Goal: Information Seeking & Learning: Understand process/instructions

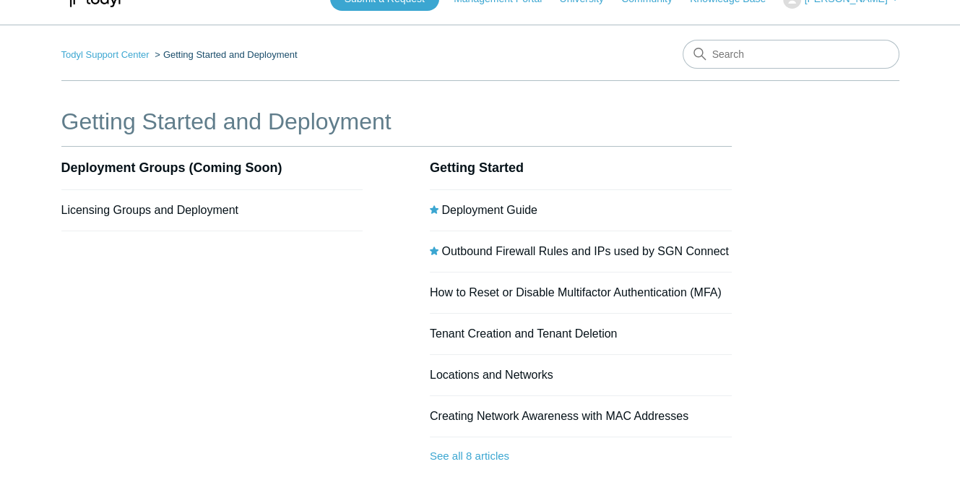
scroll to position [19, 0]
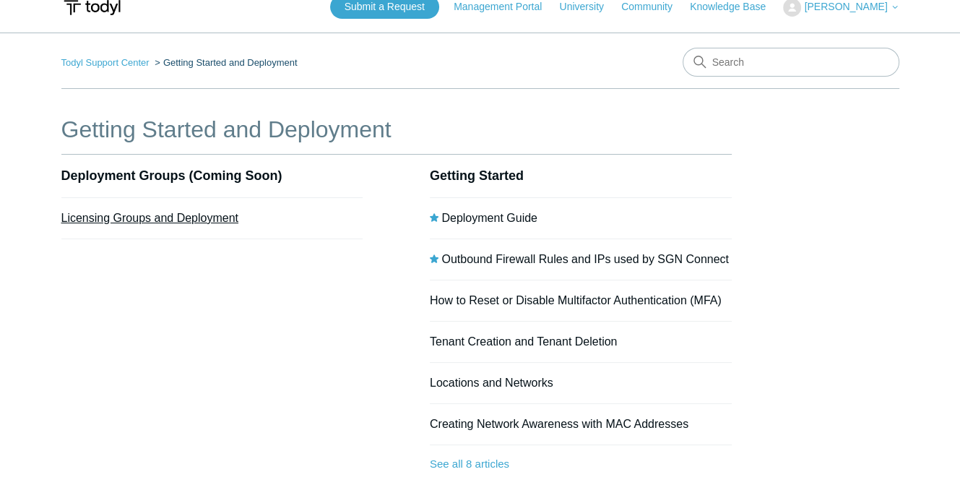
click at [173, 218] on link "Licensing Groups and Deployment" at bounding box center [149, 218] width 177 height 12
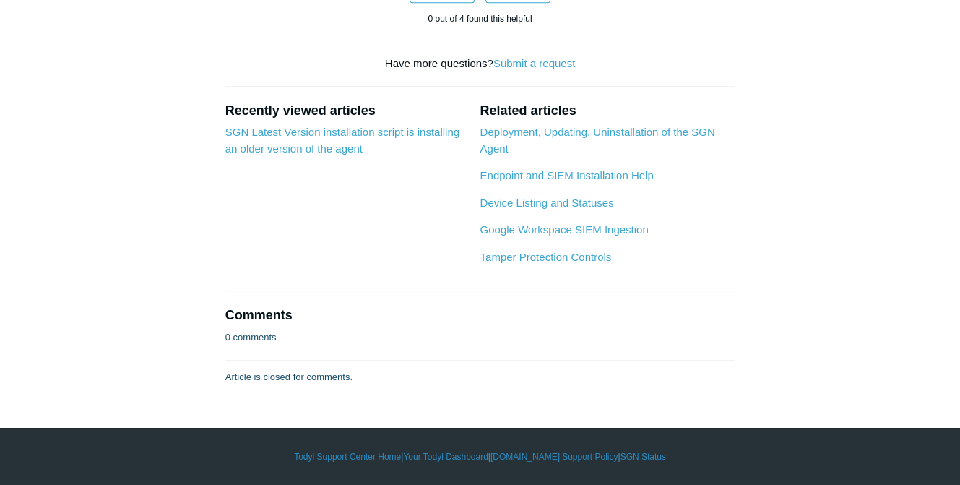
scroll to position [1349, 0]
click at [625, 181] on link "Endpoint and SIEM Installation Help" at bounding box center [566, 175] width 173 height 12
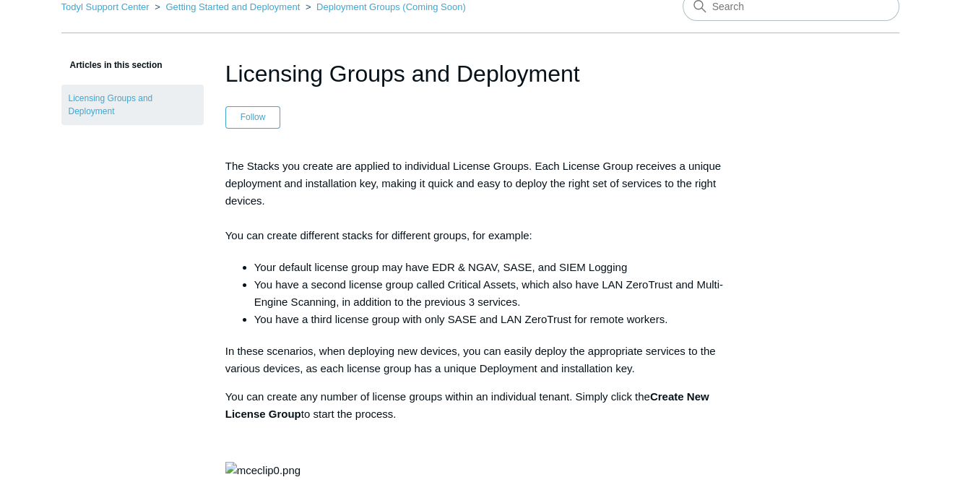
scroll to position [0, 0]
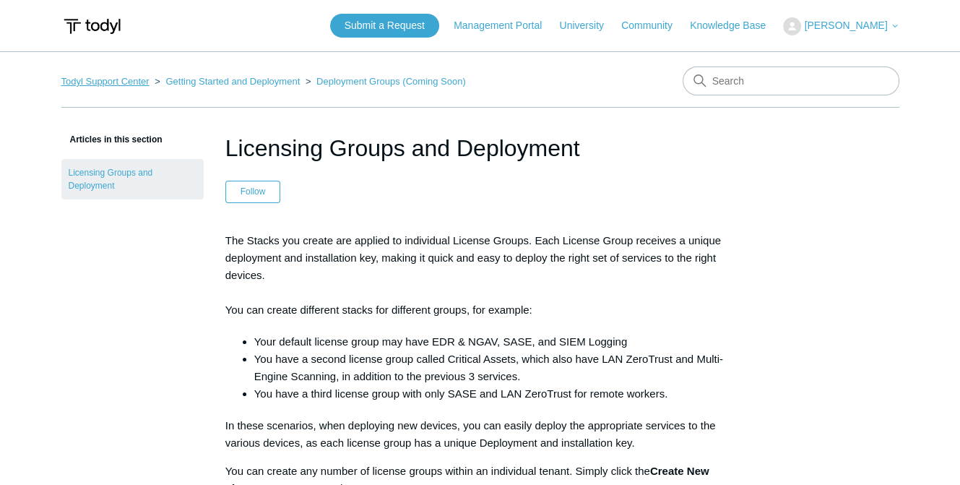
click at [108, 84] on link "Todyl Support Center" at bounding box center [105, 81] width 88 height 11
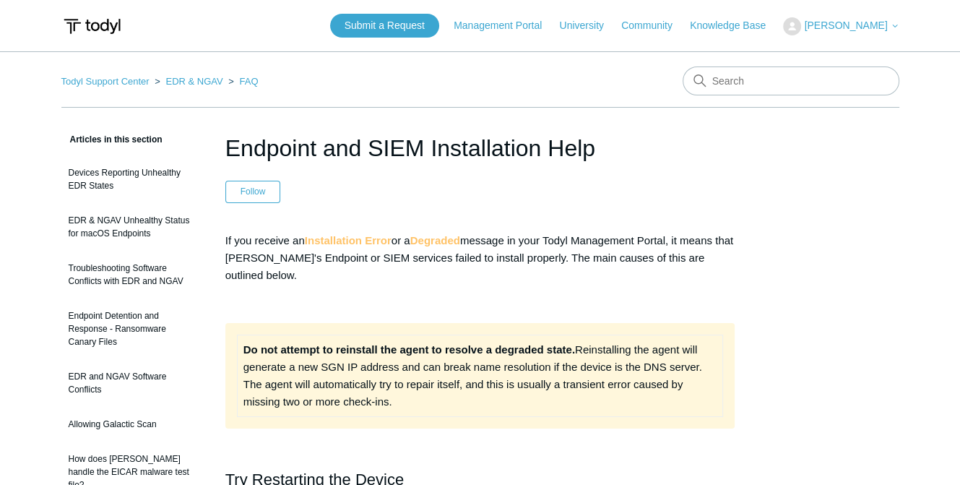
drag, startPoint x: 357, startPoint y: 240, endPoint x: 384, endPoint y: 243, distance: 27.7
click at [358, 240] on strong "Installation Error" at bounding box center [348, 240] width 87 height 12
click at [454, 237] on strong "Degraded" at bounding box center [435, 240] width 50 height 12
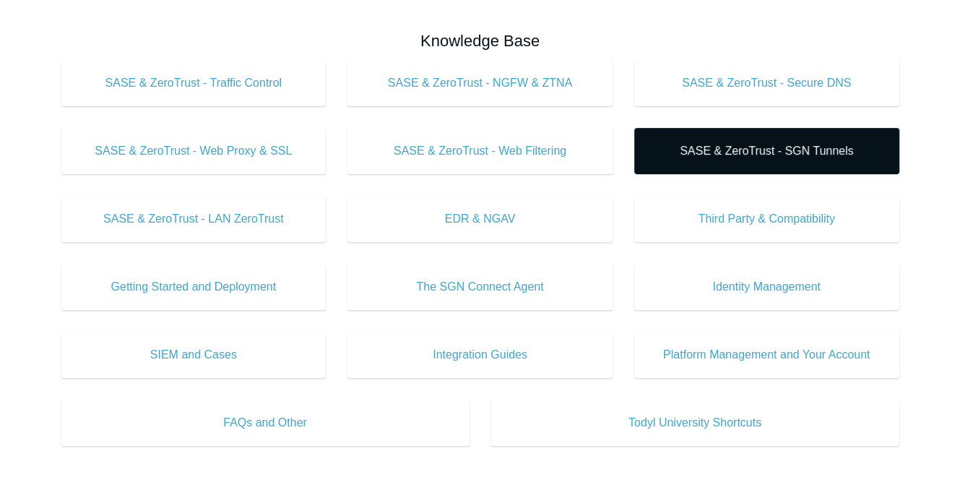
scroll to position [414, 0]
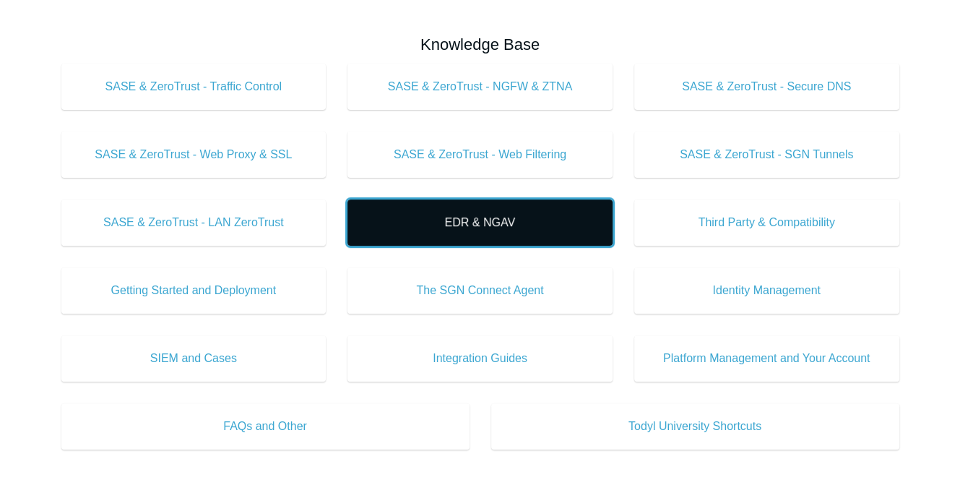
click at [499, 223] on span "EDR & NGAV" at bounding box center [480, 222] width 222 height 17
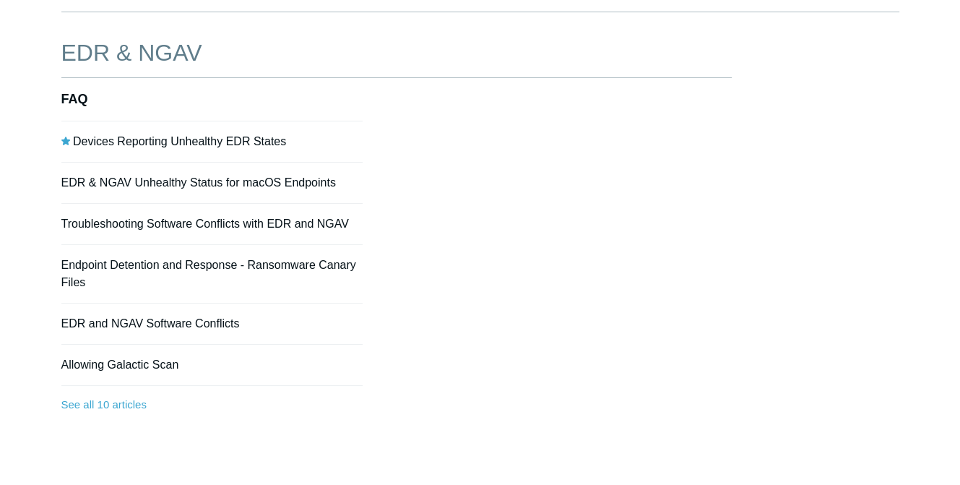
scroll to position [93, 0]
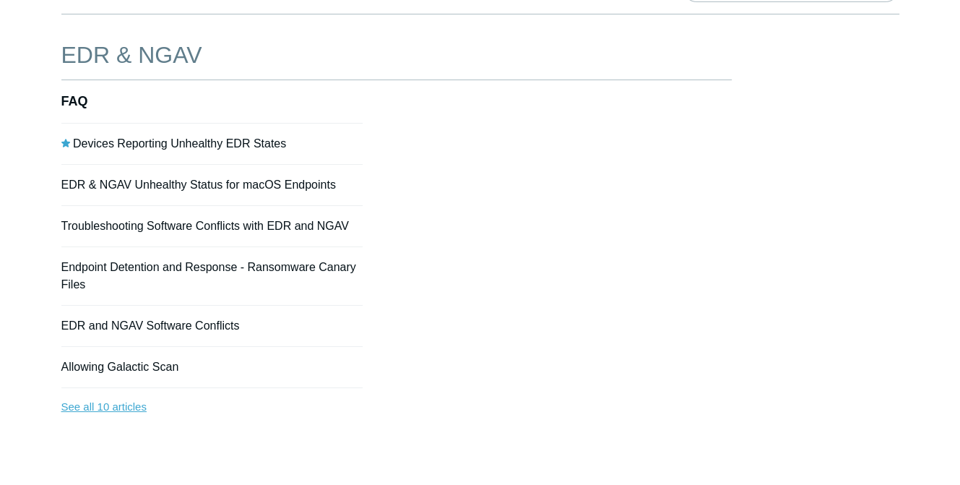
click at [110, 408] on link "See all 10 articles" at bounding box center [212, 407] width 302 height 38
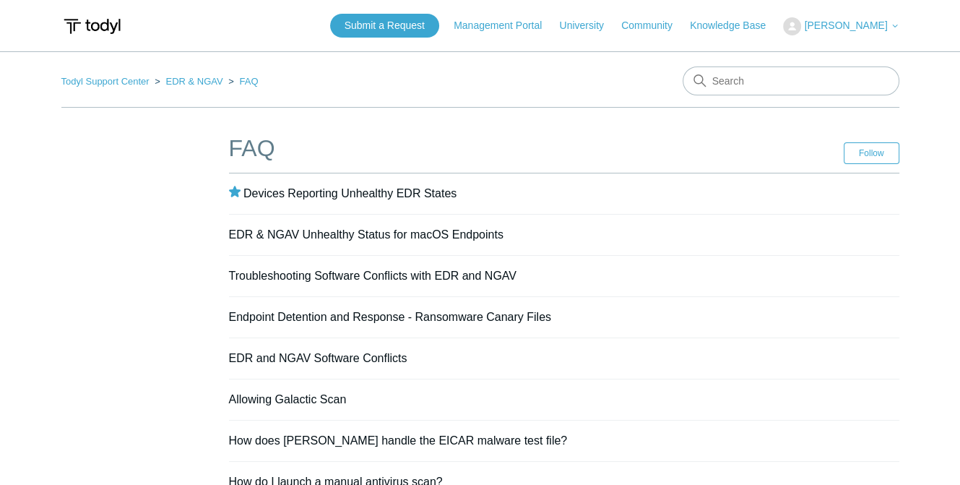
click at [112, 89] on nav "Todyl Support Center EDR & NGAV FAQ" at bounding box center [480, 86] width 838 height 41
click at [124, 81] on link "Todyl Support Center" at bounding box center [105, 81] width 88 height 11
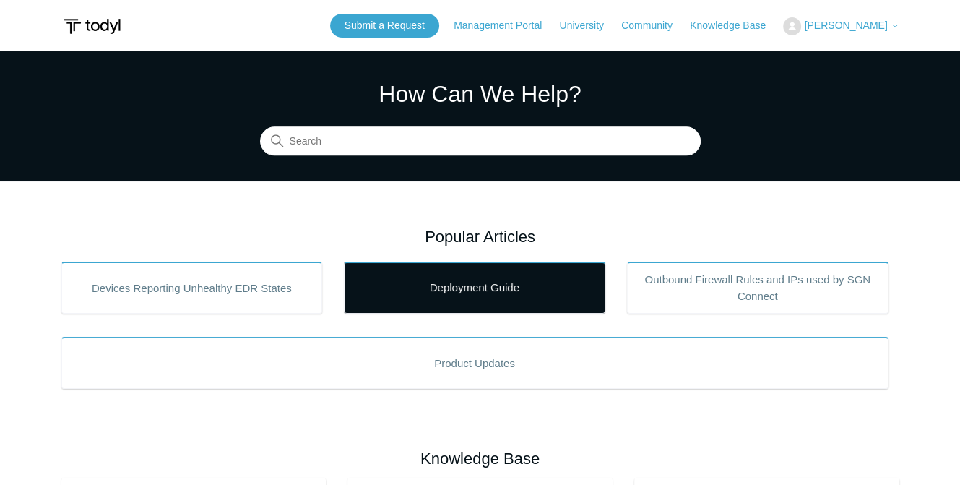
click at [525, 288] on link "Deployment Guide" at bounding box center [475, 288] width 262 height 52
